Goal: Information Seeking & Learning: Learn about a topic

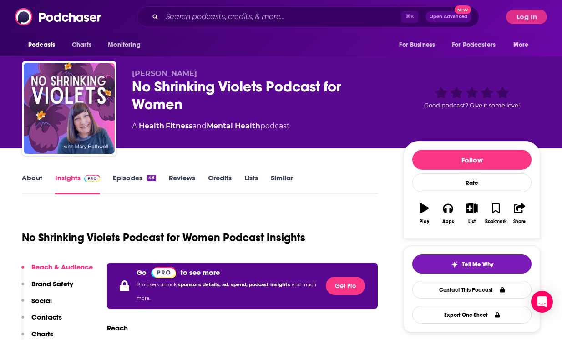
click at [534, 17] on button "Log In" at bounding box center [526, 17] width 41 height 15
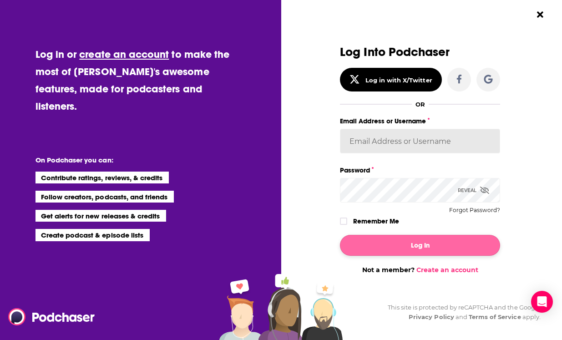
type input "[EMAIL_ADDRESS][DOMAIN_NAME]"
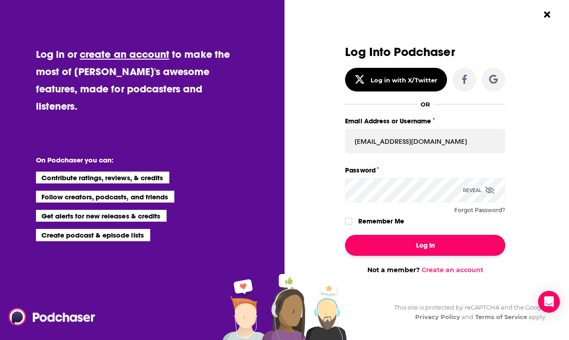
click at [430, 248] on button "Log In" at bounding box center [425, 245] width 160 height 21
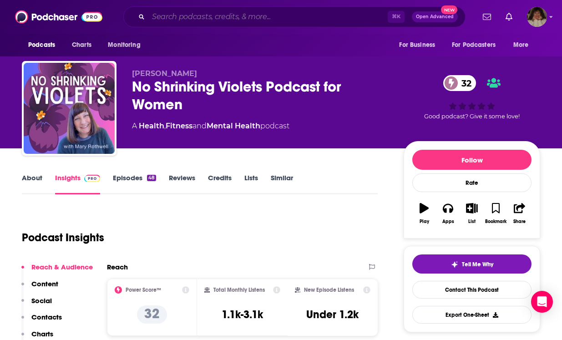
click at [243, 17] on input "Search podcasts, credits, & more..." at bounding box center [268, 17] width 240 height 15
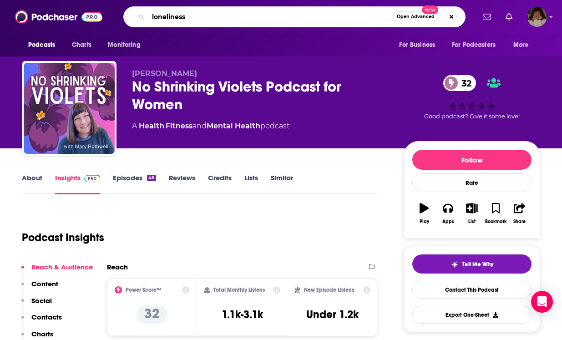
type input "loneliness"
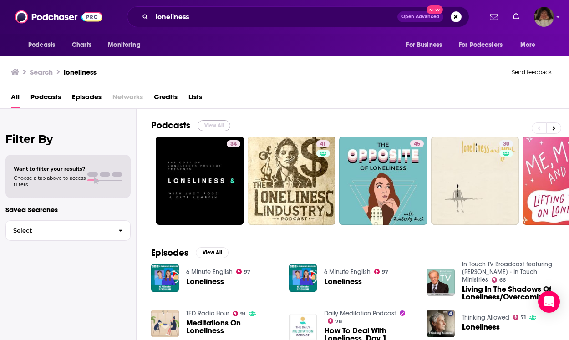
click at [214, 124] on button "View All" at bounding box center [214, 125] width 33 height 11
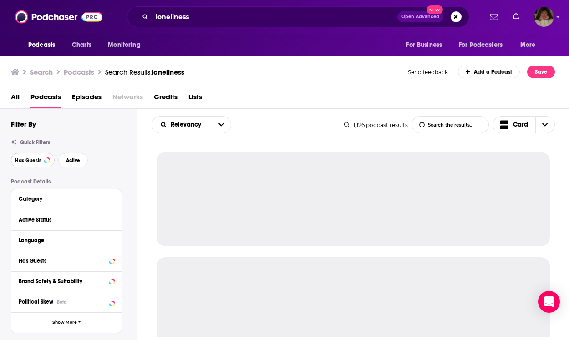
click at [36, 158] on span "Has Guests" at bounding box center [28, 160] width 26 height 5
click at [76, 158] on span "Active" at bounding box center [73, 160] width 14 height 5
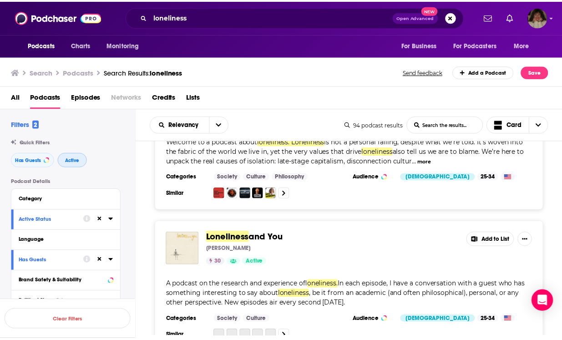
scroll to position [113, 0]
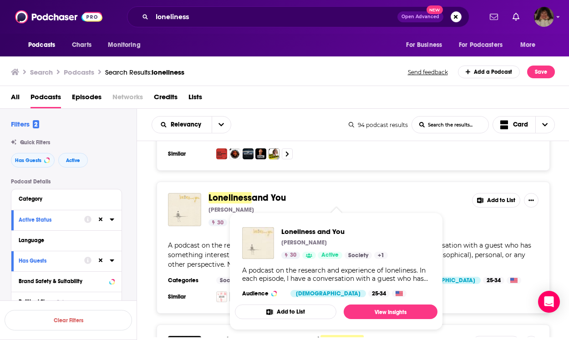
click at [243, 197] on span "Loneliness" at bounding box center [230, 197] width 43 height 11
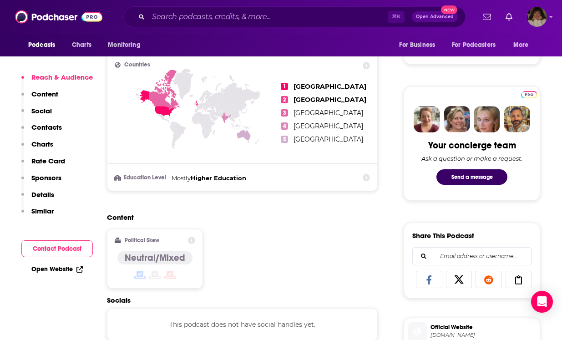
scroll to position [570, 0]
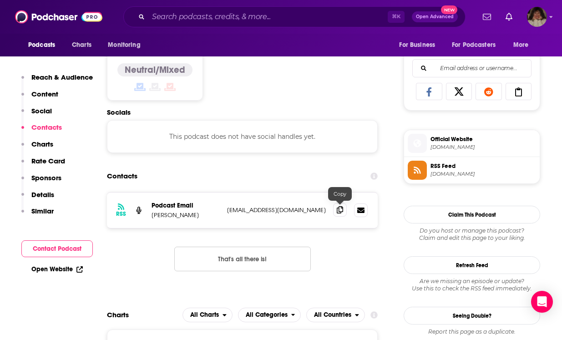
click at [338, 210] on icon at bounding box center [340, 209] width 6 height 7
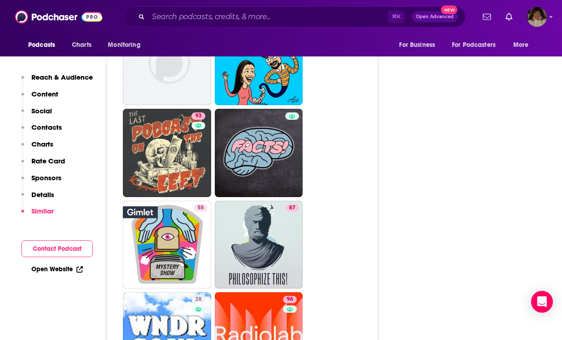
scroll to position [2761, 0]
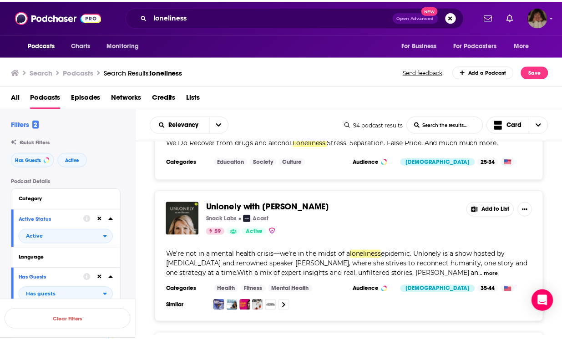
scroll to position [733, 0]
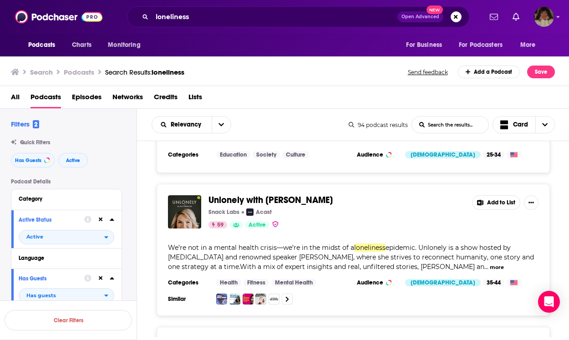
click at [271, 200] on span "Unlonely with [PERSON_NAME]" at bounding box center [271, 199] width 124 height 11
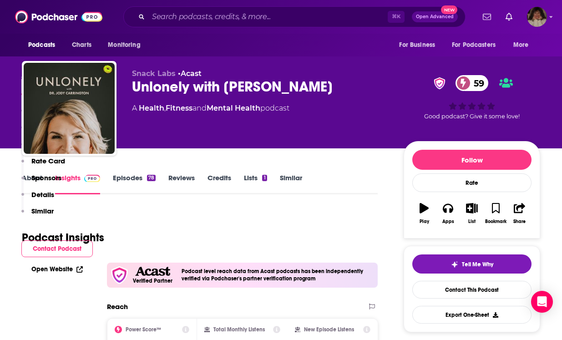
scroll to position [703, 0]
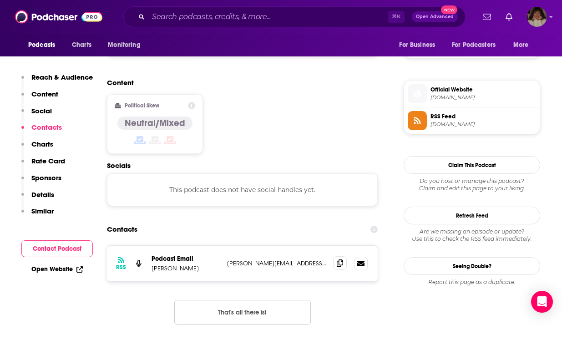
click at [342, 260] on icon at bounding box center [340, 263] width 6 height 7
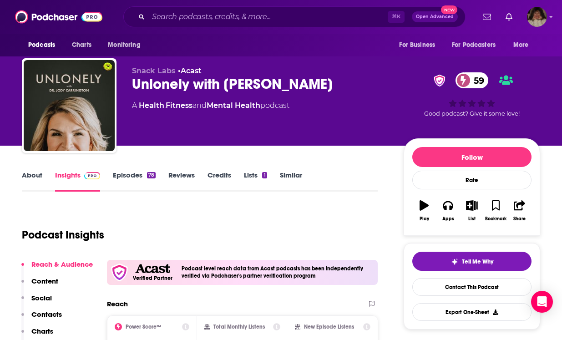
scroll to position [0, 0]
